Goal: Find specific page/section: Find specific page/section

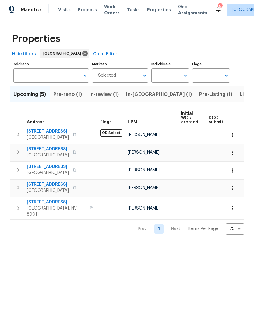
click at [128, 90] on button "In-reno (1)" at bounding box center [159, 94] width 73 height 16
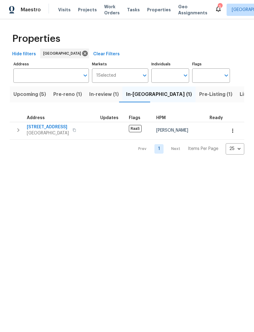
click at [95, 96] on span "In-review (1)" at bounding box center [104, 94] width 30 height 9
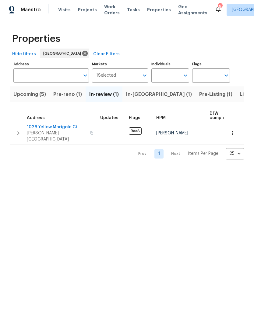
click at [199, 95] on span "Pre-Listing (1)" at bounding box center [215, 94] width 33 height 9
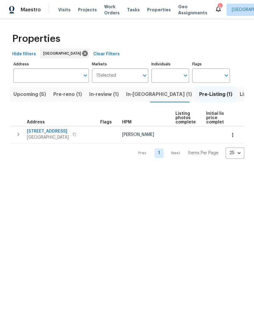
click at [240, 98] on span "Listed (39)" at bounding box center [253, 94] width 26 height 9
